Goal: Task Accomplishment & Management: Complete application form

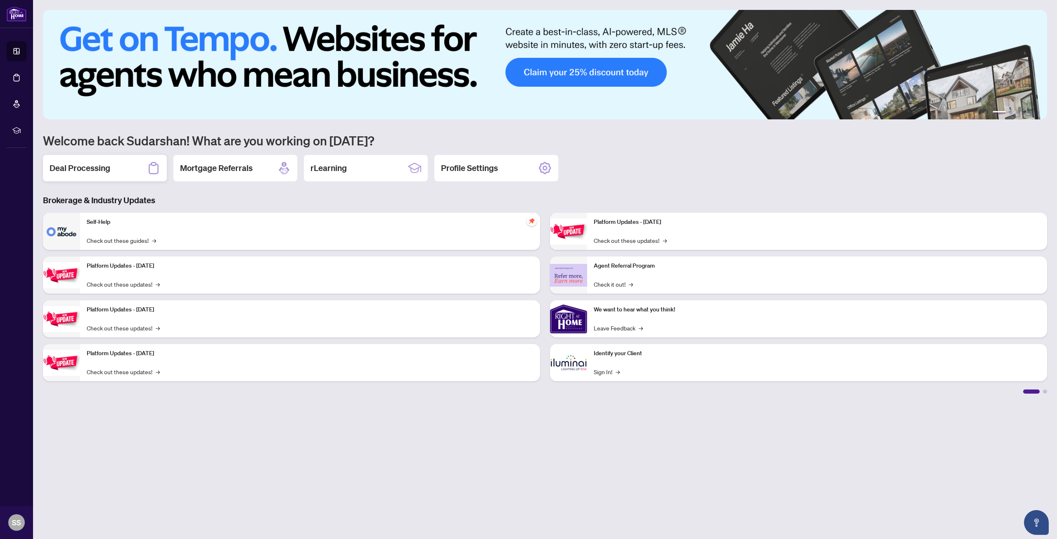
click at [66, 175] on div "Deal Processing" at bounding box center [105, 168] width 124 height 26
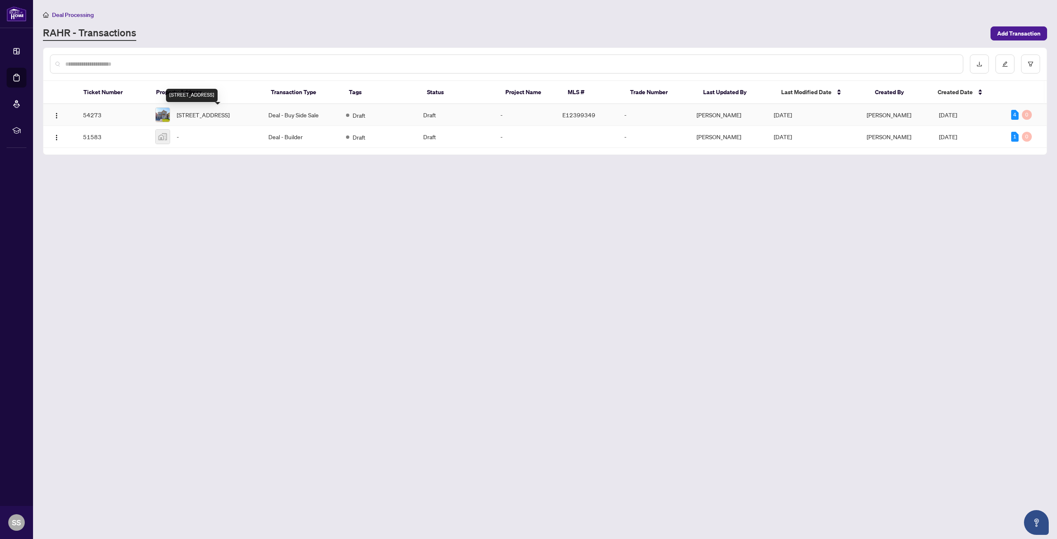
click at [204, 116] on span "[STREET_ADDRESS]" at bounding box center [203, 114] width 53 height 9
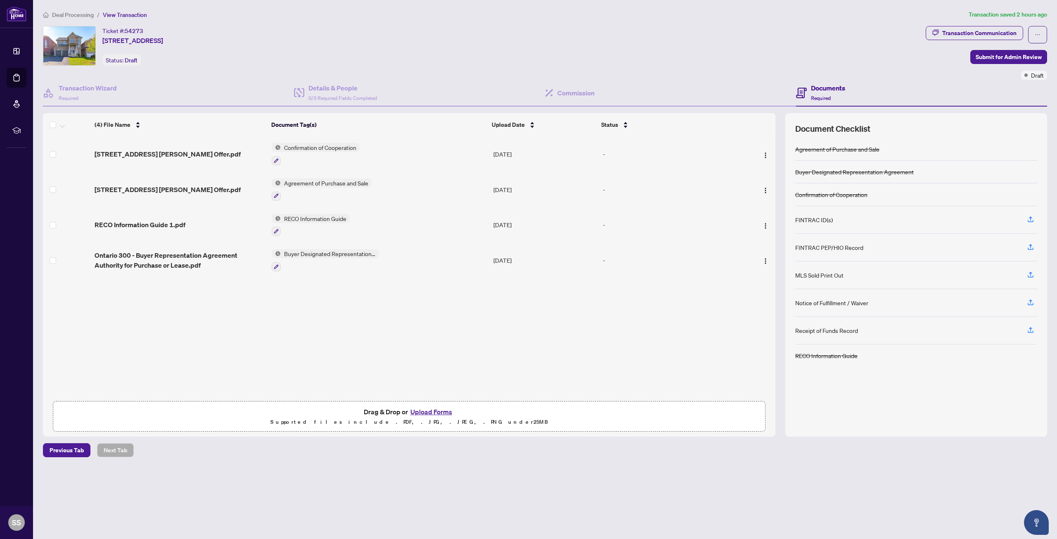
click at [287, 310] on div "[STREET_ADDRESS] [PERSON_NAME] Offer.pdf Confirmation of Cooperation [DATE] - […" at bounding box center [409, 266] width 732 height 261
click at [853, 219] on div "FINTRAC ID(s)" at bounding box center [916, 220] width 242 height 28
click at [763, 262] on img "button" at bounding box center [765, 261] width 7 height 7
click at [772, 278] on span "View Document" at bounding box center [802, 275] width 79 height 9
click at [764, 193] on img "button" at bounding box center [765, 190] width 7 height 7
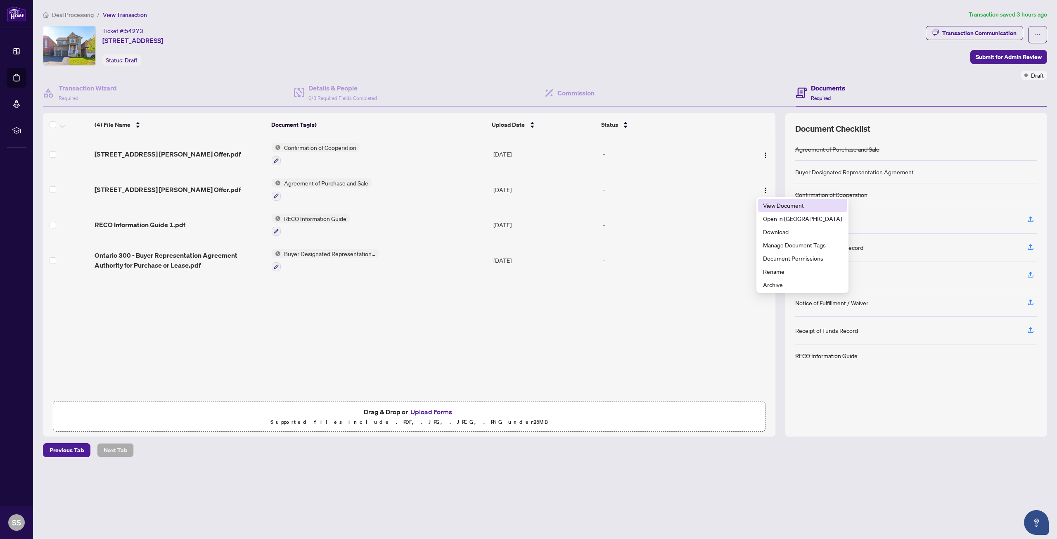
click at [770, 208] on span "View Document" at bounding box center [802, 205] width 79 height 9
click at [332, 91] on h4 "Details & People" at bounding box center [342, 88] width 69 height 10
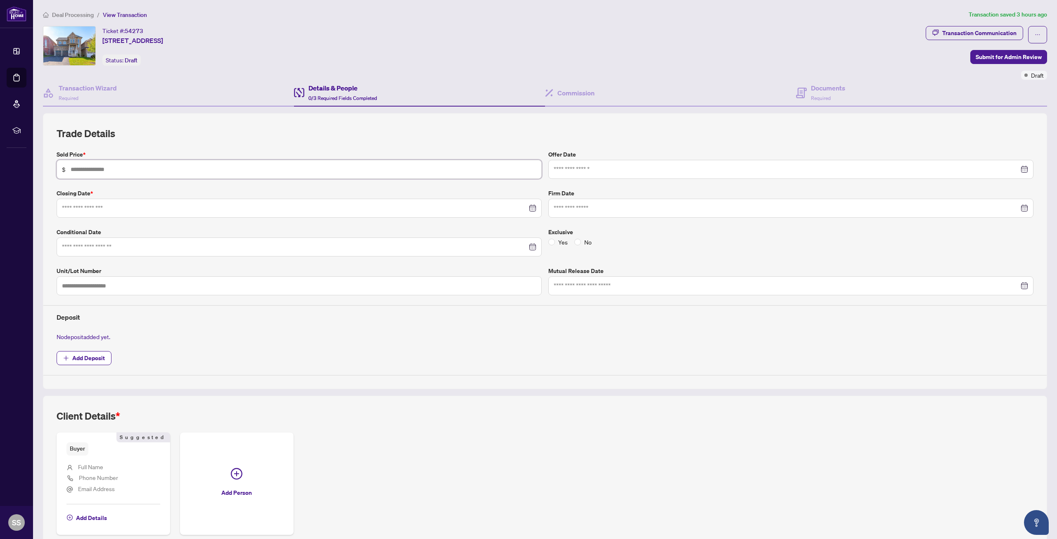
click at [204, 170] on input "text" at bounding box center [304, 169] width 466 height 9
click at [94, 92] on h4 "Transaction Wizard" at bounding box center [88, 88] width 58 height 10
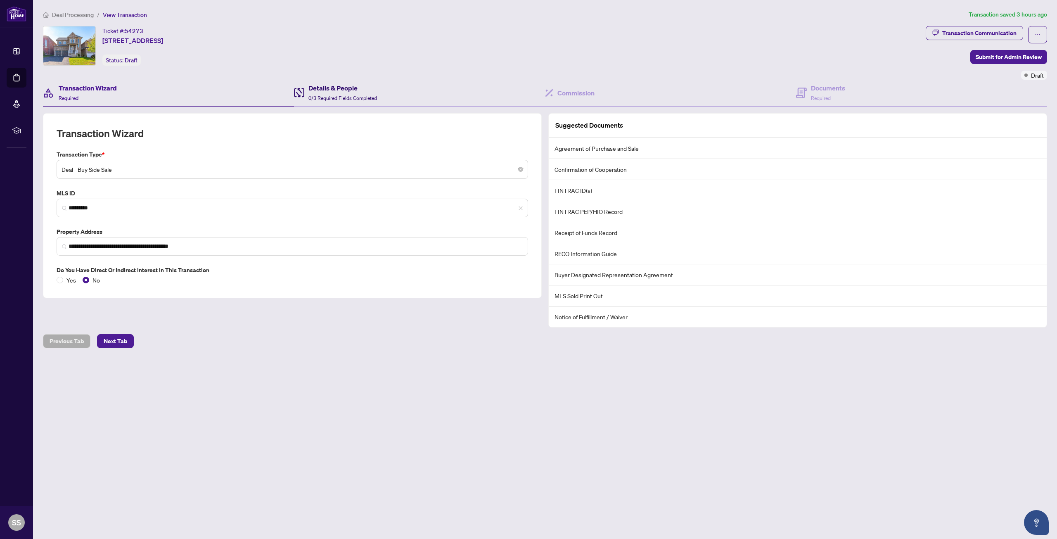
click at [329, 93] on div "Details & People 0/3 Required Fields Completed" at bounding box center [342, 92] width 69 height 19
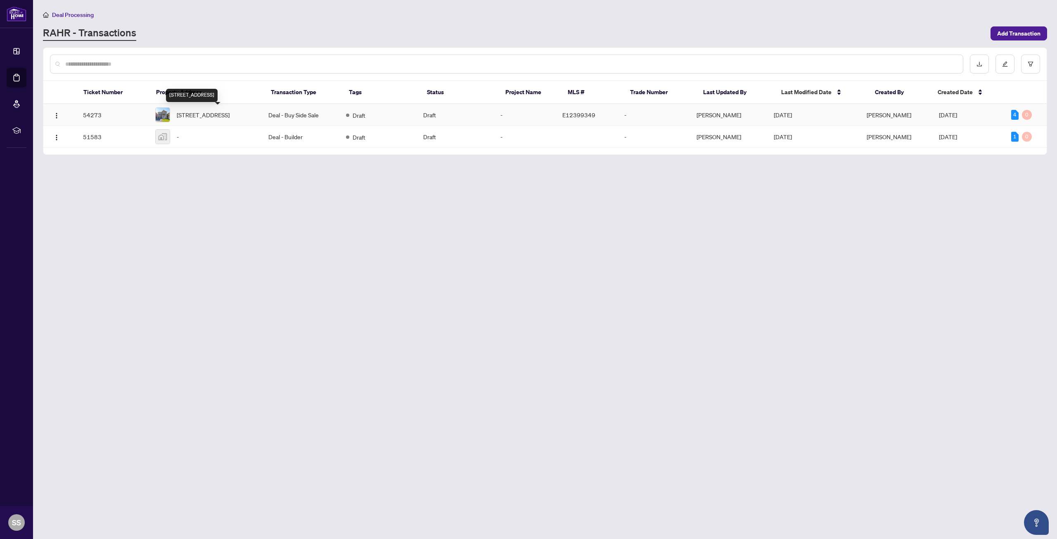
click at [223, 118] on span "[STREET_ADDRESS]" at bounding box center [203, 114] width 53 height 9
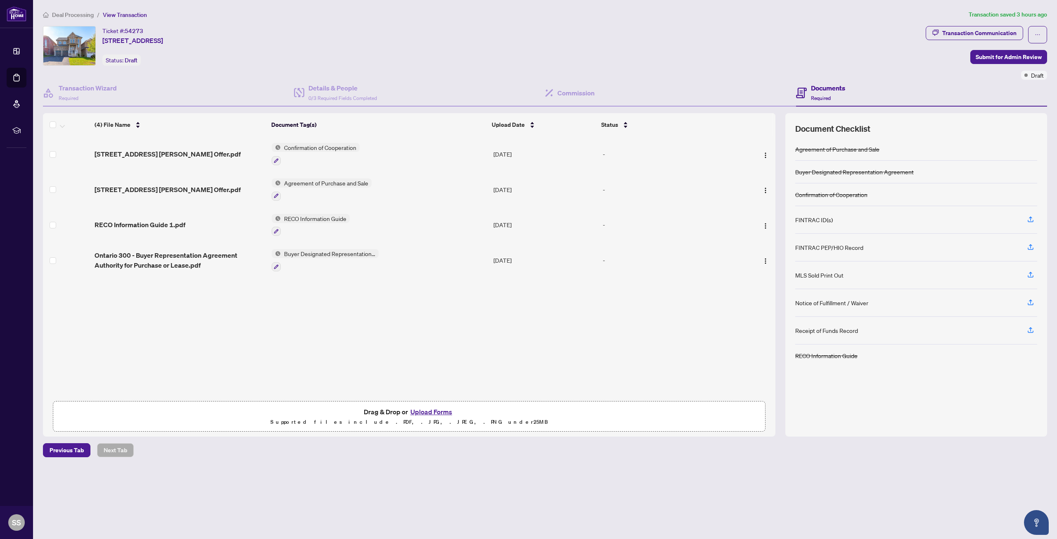
drag, startPoint x: 758, startPoint y: 190, endPoint x: 633, endPoint y: 186, distance: 125.6
click at [633, 186] on div "-" at bounding box center [668, 189] width 130 height 9
click at [762, 188] on img "button" at bounding box center [765, 190] width 7 height 7
click at [769, 206] on span "View Document" at bounding box center [802, 205] width 79 height 9
click at [353, 93] on div "Details & People 0/3 Required Fields Completed" at bounding box center [342, 92] width 69 height 19
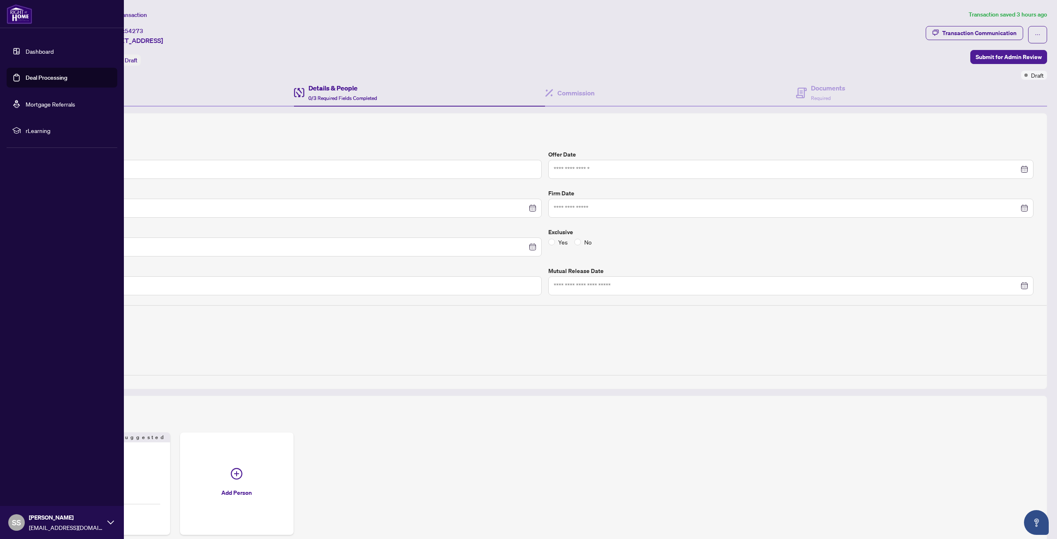
click at [33, 50] on link "Dashboard" at bounding box center [40, 50] width 28 height 7
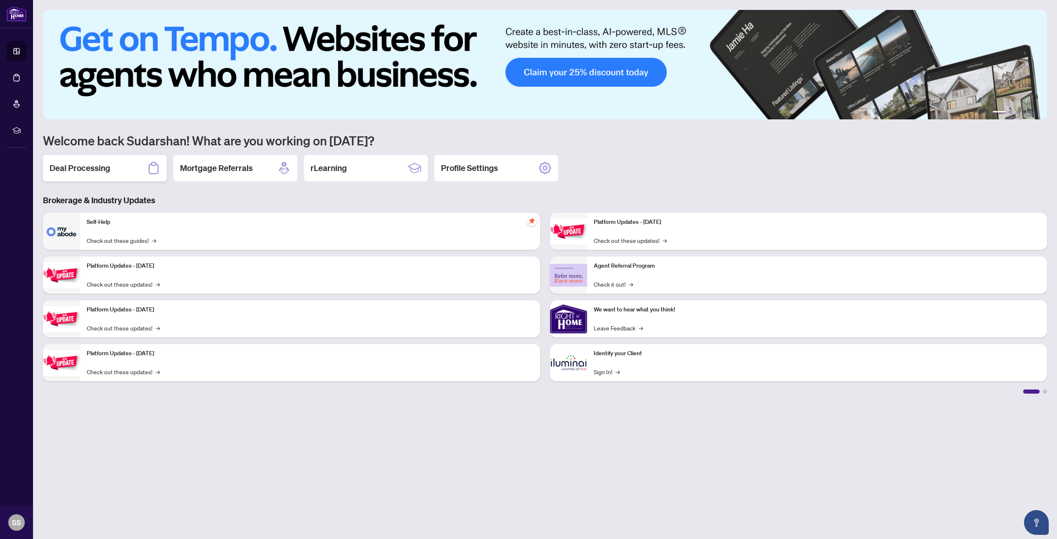
click at [88, 168] on h2 "Deal Processing" at bounding box center [80, 168] width 61 height 12
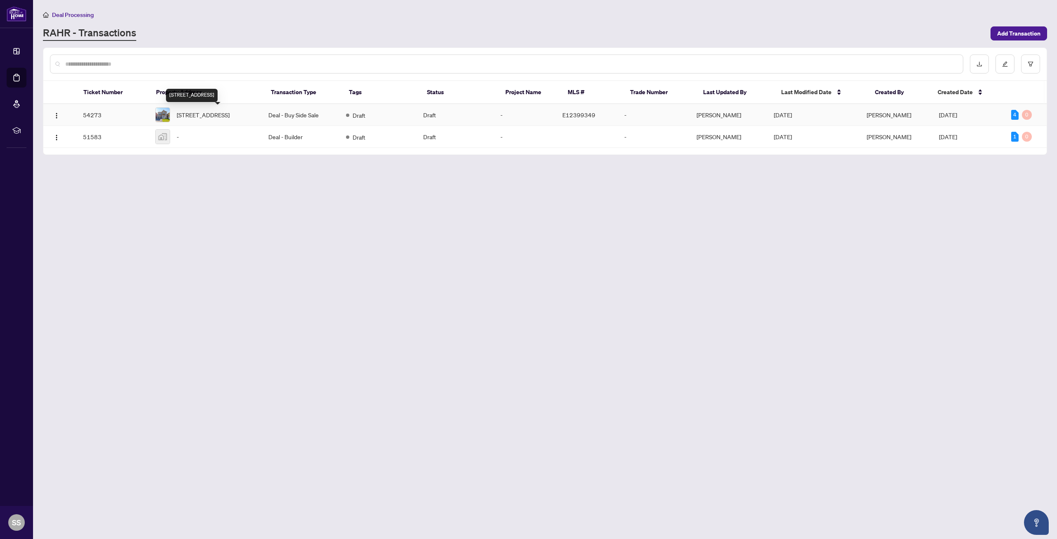
click at [211, 117] on span "[STREET_ADDRESS]" at bounding box center [203, 114] width 53 height 9
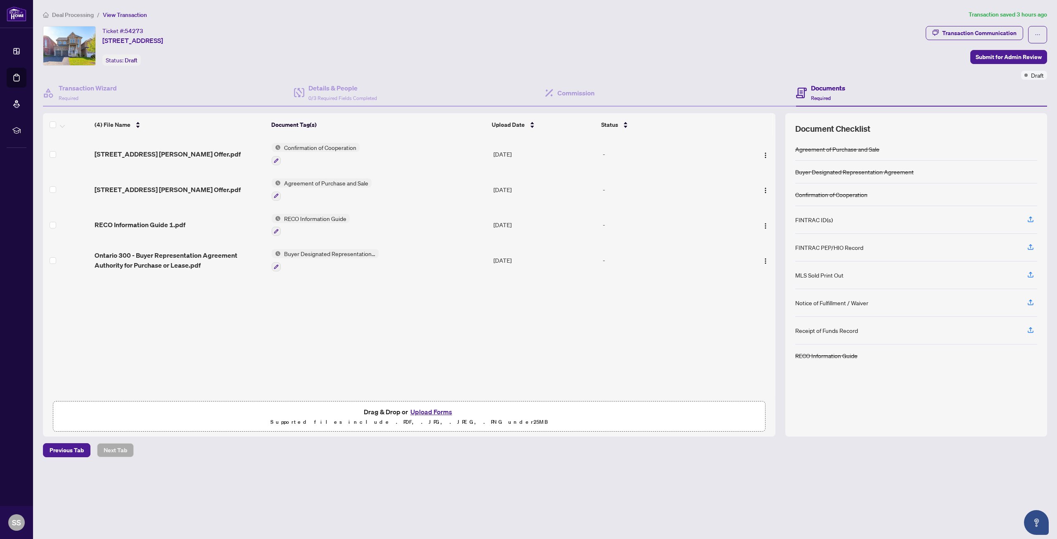
drag, startPoint x: 274, startPoint y: 161, endPoint x: 250, endPoint y: 178, distance: 30.1
click at [250, 178] on td "[STREET_ADDRESS] [PERSON_NAME] Offer.pdf" at bounding box center [179, 190] width 177 height 36
drag, startPoint x: 332, startPoint y: 184, endPoint x: 276, endPoint y: 313, distance: 140.2
click at [276, 313] on div "[STREET_ADDRESS] [PERSON_NAME] Offer.pdf Confirmation of Cooperation [DATE] - […" at bounding box center [409, 266] width 732 height 261
drag, startPoint x: 761, startPoint y: 192, endPoint x: 628, endPoint y: 342, distance: 201.2
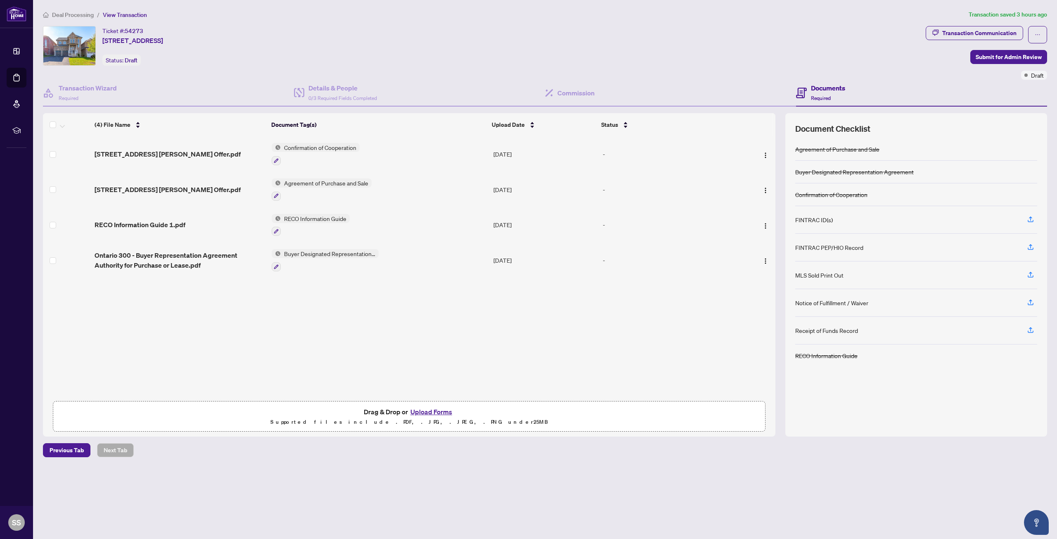
click at [628, 342] on div "[STREET_ADDRESS] [PERSON_NAME] Offer.pdf Confirmation of Cooperation [DATE] - […" at bounding box center [409, 266] width 732 height 261
click at [762, 192] on img "button" at bounding box center [765, 190] width 7 height 7
click at [778, 221] on span "Open in [GEOGRAPHIC_DATA]" at bounding box center [802, 218] width 79 height 9
click at [324, 96] on span "0/3 Required Fields Completed" at bounding box center [342, 98] width 69 height 6
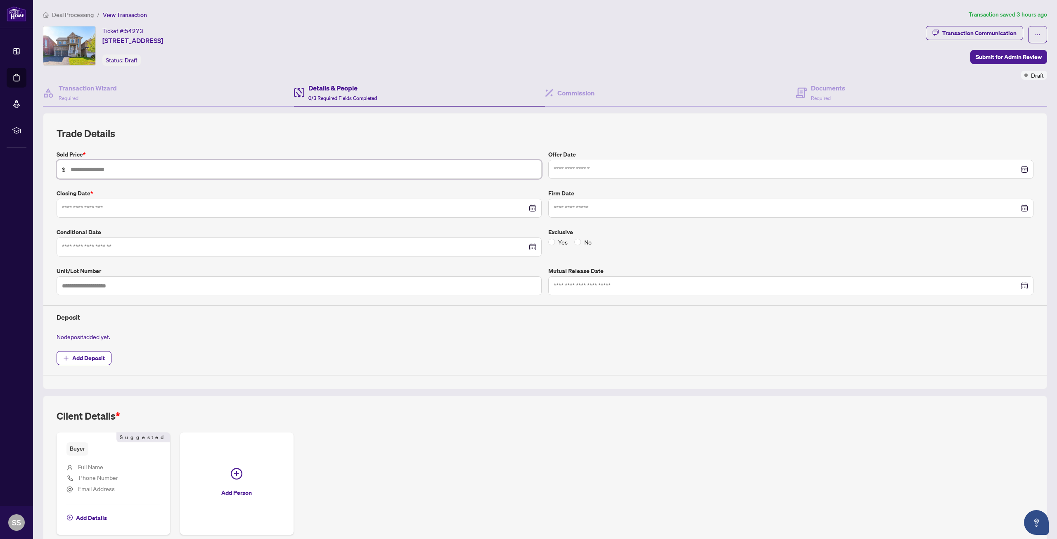
click at [159, 168] on input "text" at bounding box center [304, 169] width 466 height 9
type input "*********"
click at [1018, 168] on div at bounding box center [791, 169] width 474 height 9
type input "**********"
click at [589, 268] on div "23" at bounding box center [593, 268] width 10 height 10
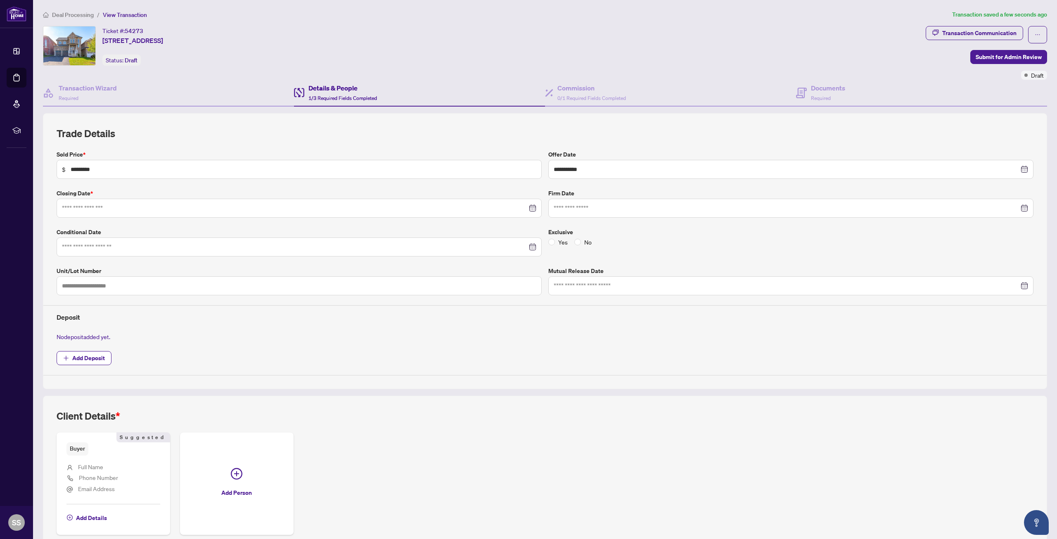
click at [531, 210] on div at bounding box center [299, 208] width 474 height 9
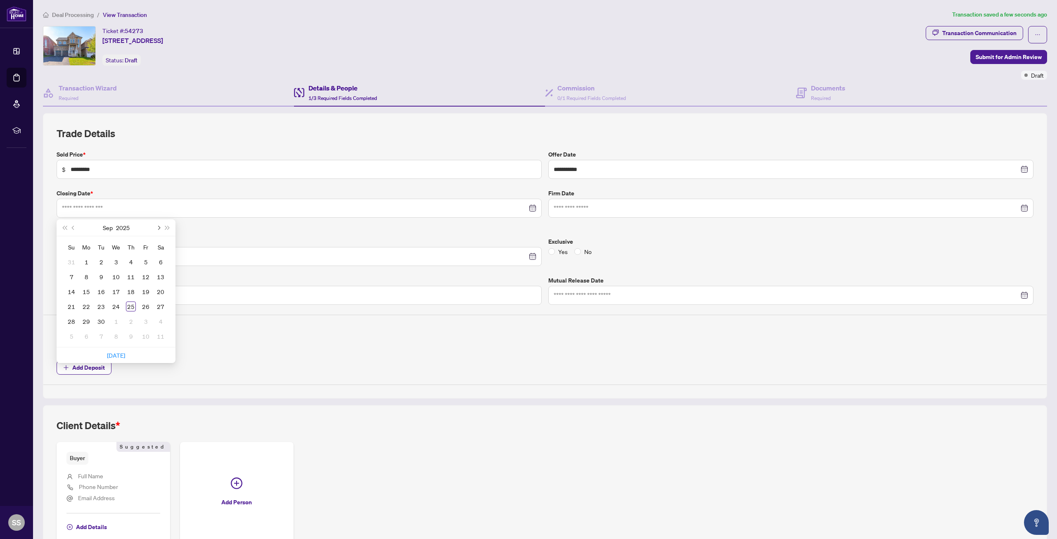
click at [157, 228] on button "Next month (PageDown)" at bounding box center [158, 227] width 9 height 17
type input "**********"
click at [147, 320] on div "31" at bounding box center [146, 321] width 10 height 10
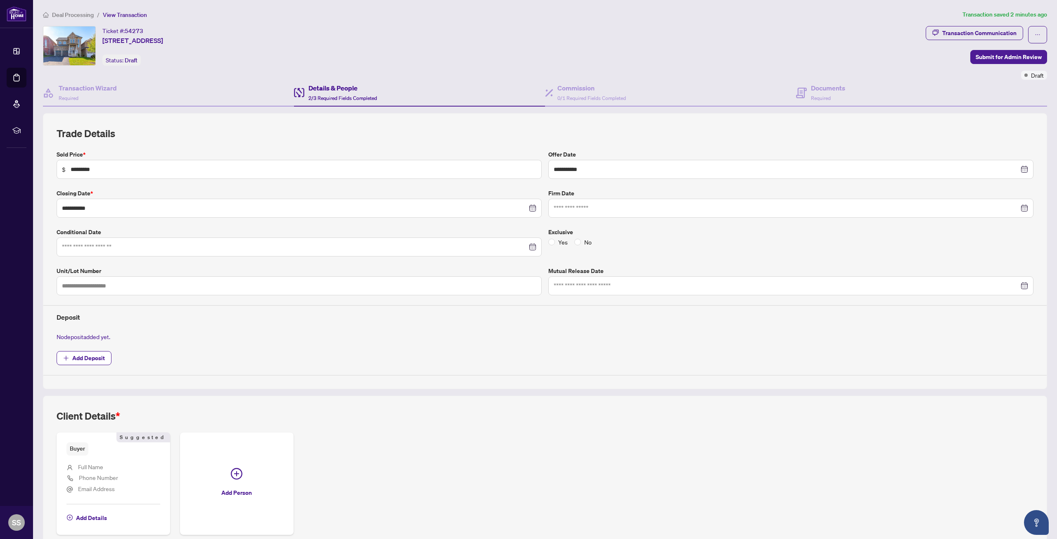
click at [531, 249] on div at bounding box center [299, 246] width 474 height 9
type input "**********"
click at [104, 347] on div "23" at bounding box center [101, 345] width 10 height 10
click at [144, 286] on input "text" at bounding box center [299, 285] width 485 height 19
click at [110, 287] on input "text" at bounding box center [299, 285] width 485 height 19
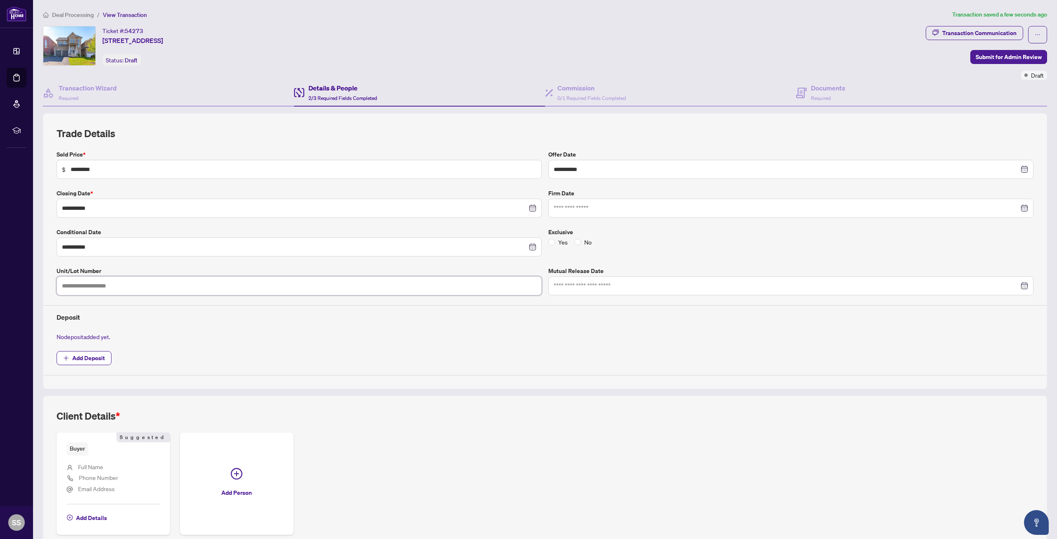
paste input "***"
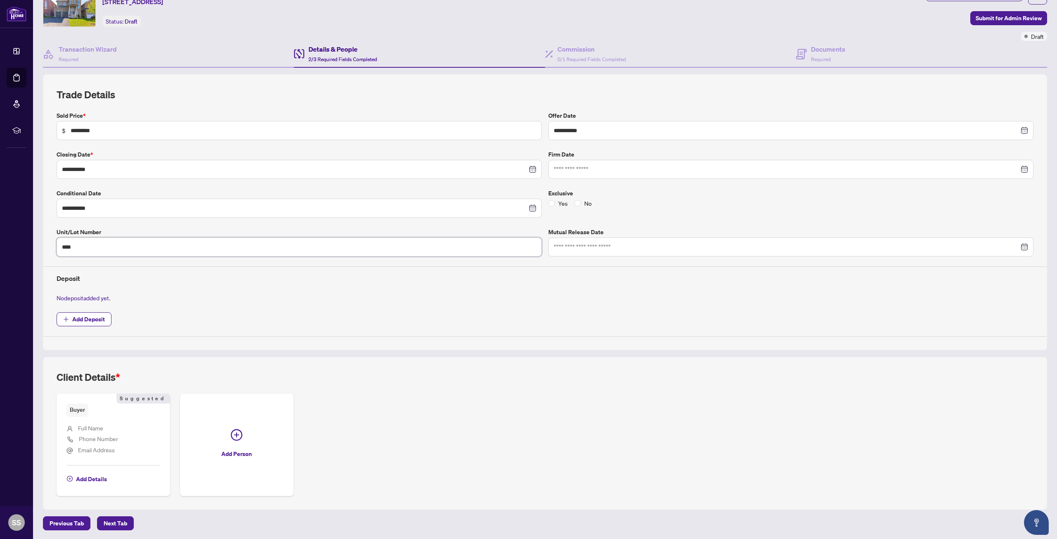
scroll to position [40, 0]
type input "***"
click at [115, 520] on span "Next Tab" at bounding box center [116, 522] width 24 height 13
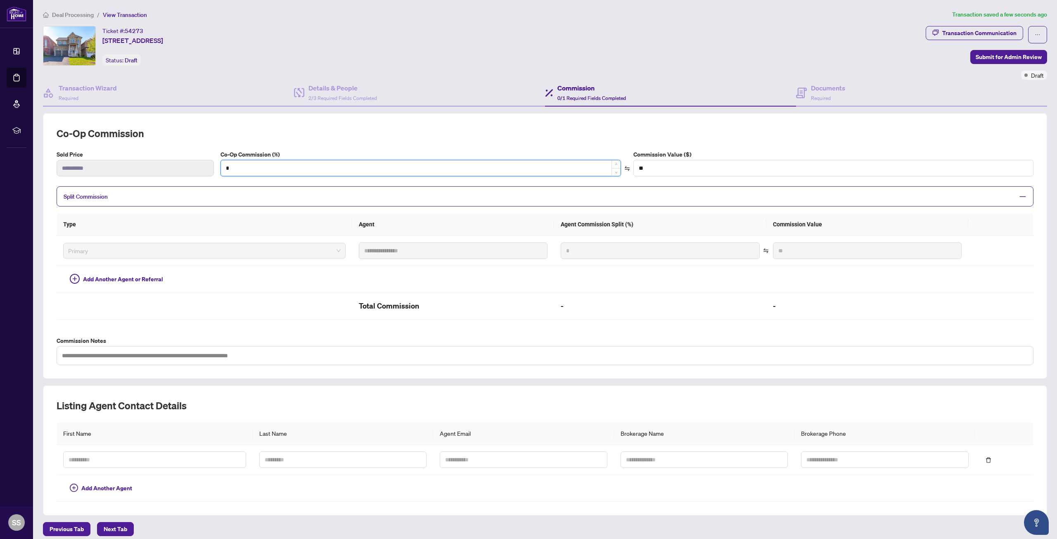
click at [248, 167] on input "*" at bounding box center [421, 168] width 400 height 16
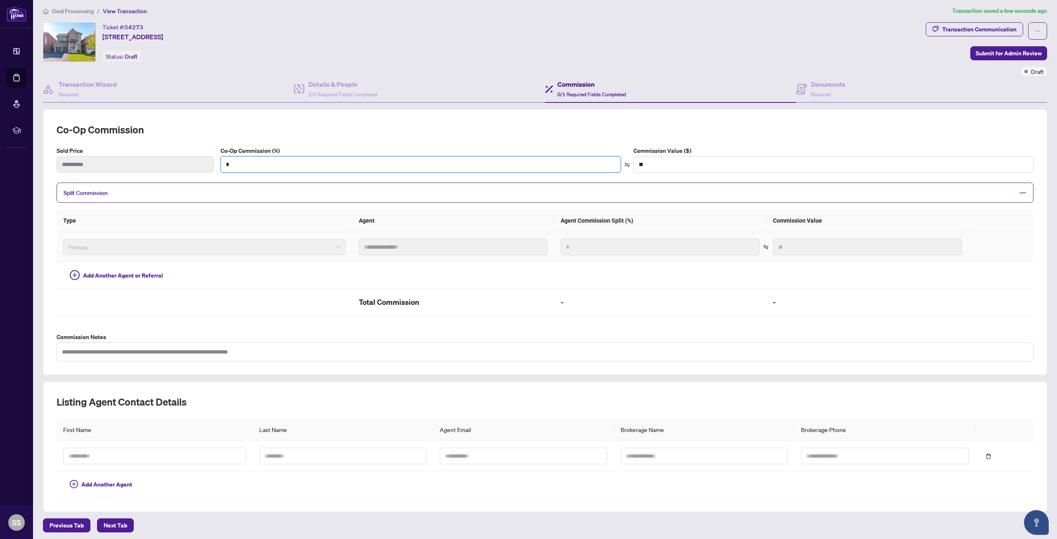
scroll to position [6, 0]
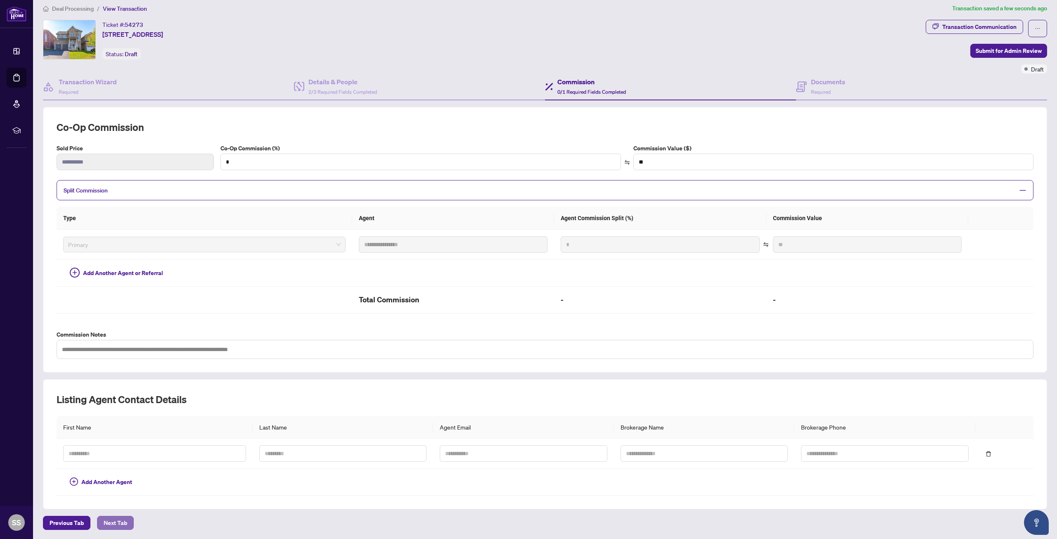
click at [121, 521] on span "Next Tab" at bounding box center [116, 522] width 24 height 13
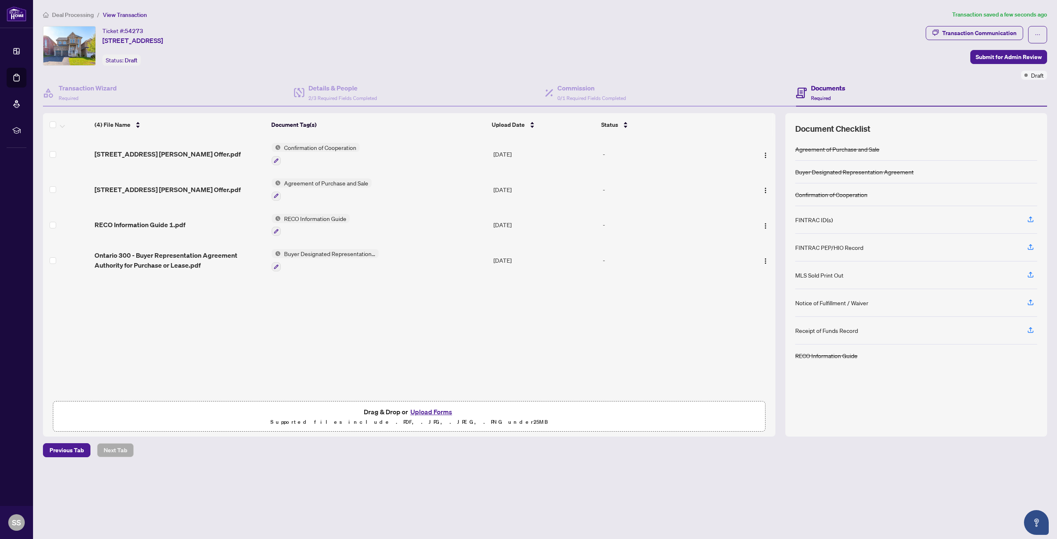
click at [861, 334] on div "Receipt of Funds Record" at bounding box center [916, 331] width 242 height 28
click at [1035, 332] on button "button" at bounding box center [1030, 330] width 13 height 14
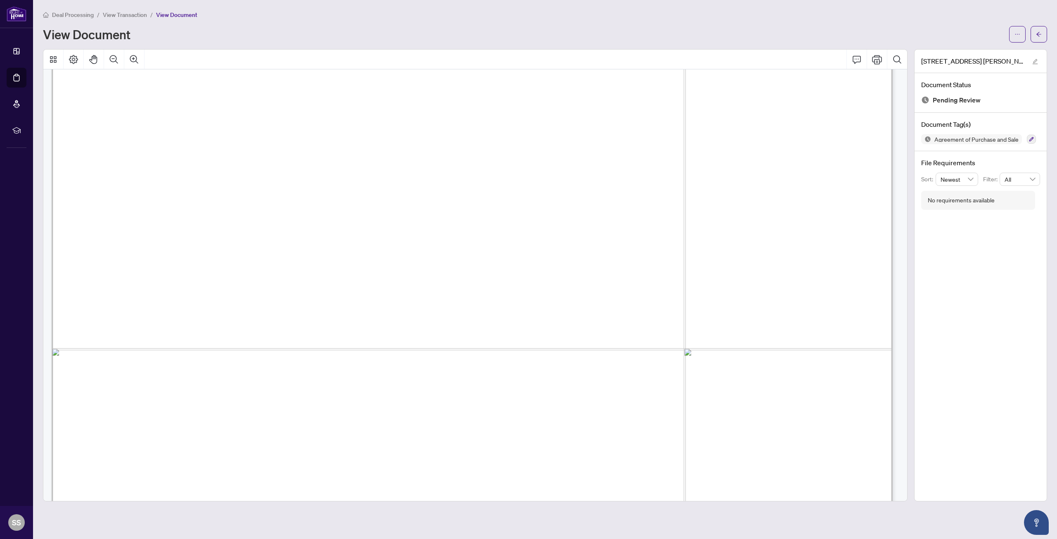
scroll to position [1486, 0]
drag, startPoint x: 818, startPoint y: 160, endPoint x: 737, endPoint y: 161, distance: 81.3
click at [723, 174] on span "...............................................................................…" at bounding box center [470, 180] width 724 height 12
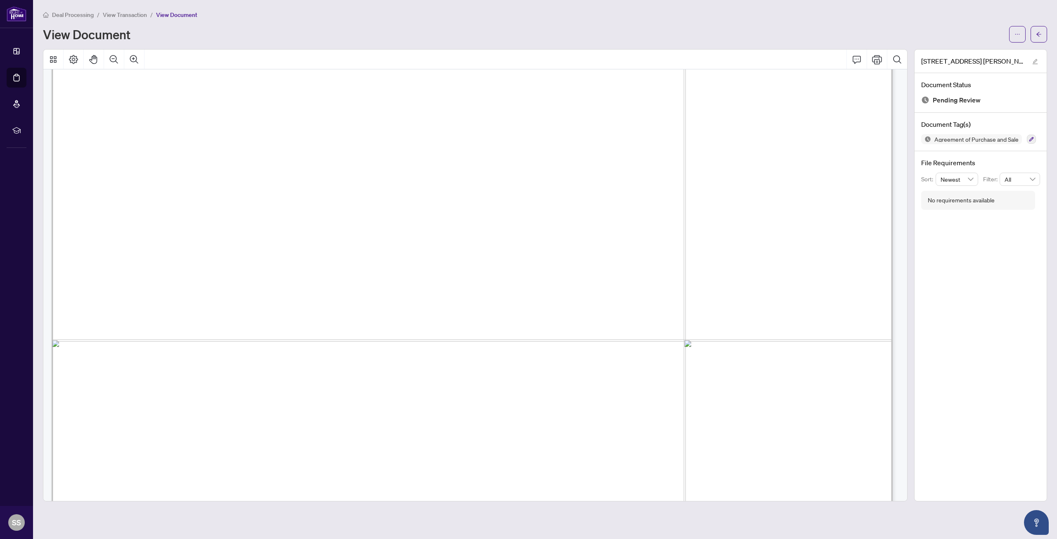
click at [693, 183] on span "...............................................................................…" at bounding box center [470, 180] width 724 height 12
drag, startPoint x: 737, startPoint y: 161, endPoint x: 815, endPoint y: 159, distance: 78.0
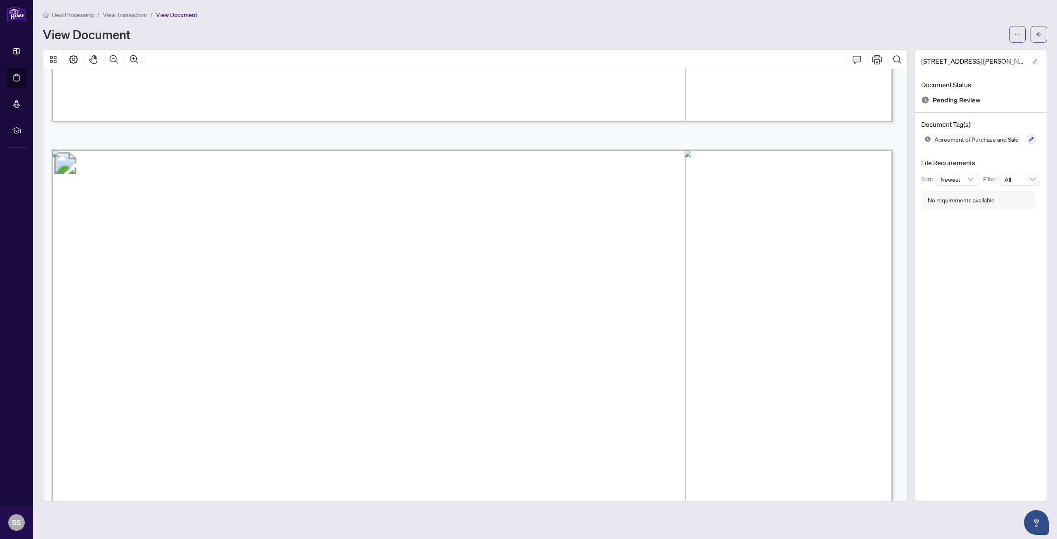
scroll to position [9917, 0]
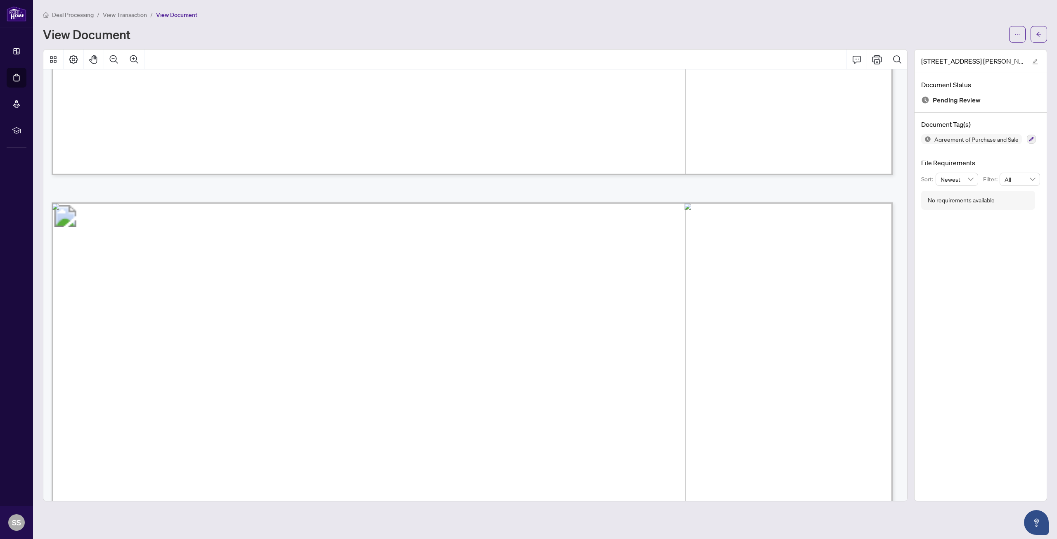
drag, startPoint x: 247, startPoint y: 451, endPoint x: 272, endPoint y: 449, distance: 24.9
click at [272, 449] on span "988 Wrenwood Dr, Oshawa L1K 0Y1" at bounding box center [318, 452] width 144 height 14
